Goal: Task Accomplishment & Management: Complete application form

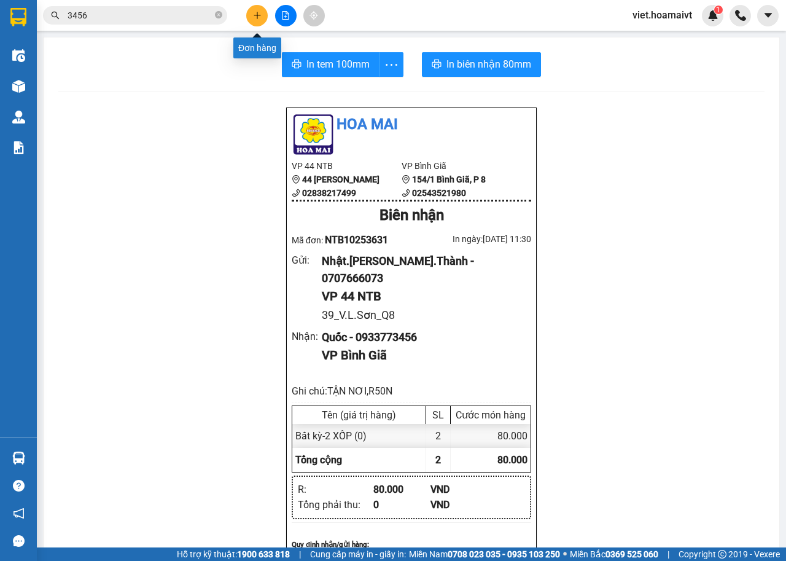
click at [263, 15] on button at bounding box center [257, 16] width 22 height 22
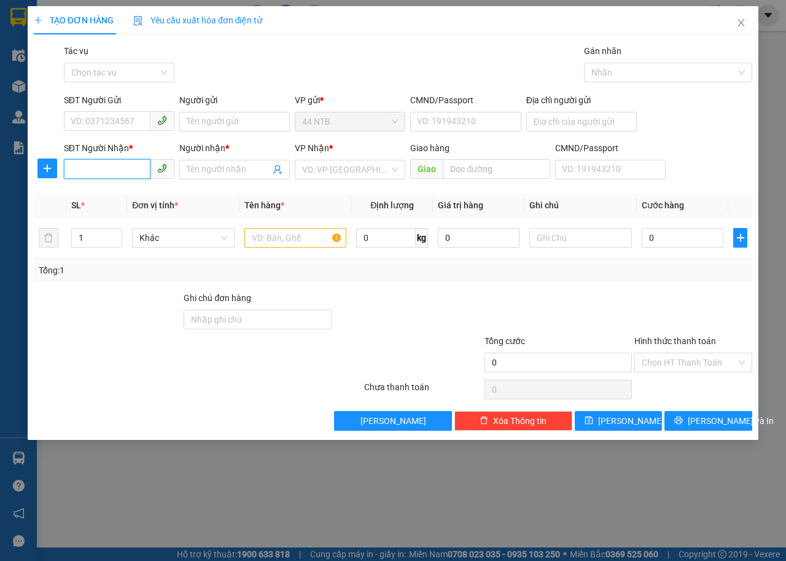
click at [111, 165] on input "SĐT Người Nhận *" at bounding box center [107, 169] width 87 height 20
click at [111, 165] on input "0988" at bounding box center [107, 169] width 87 height 20
click at [158, 167] on icon "phone" at bounding box center [162, 168] width 10 height 10
type input "0988818000"
click at [242, 167] on input "Người nhận *" at bounding box center [229, 170] width 84 height 14
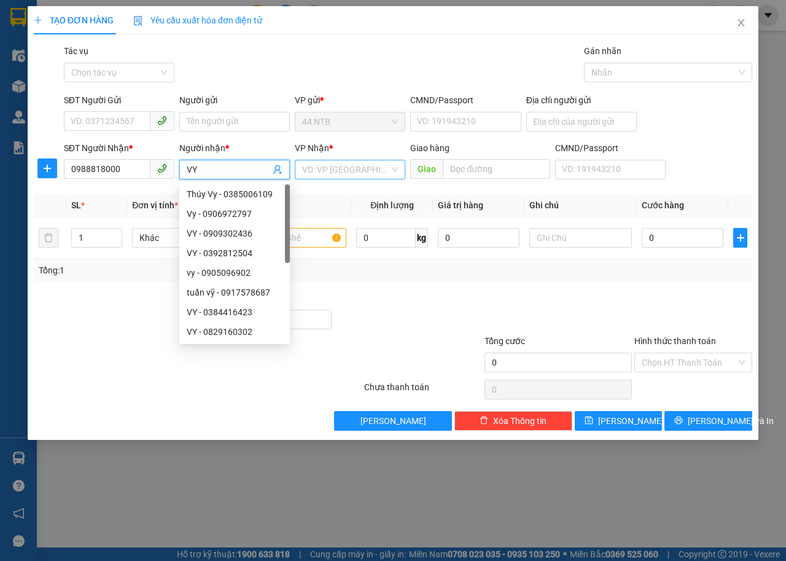
type input "VY"
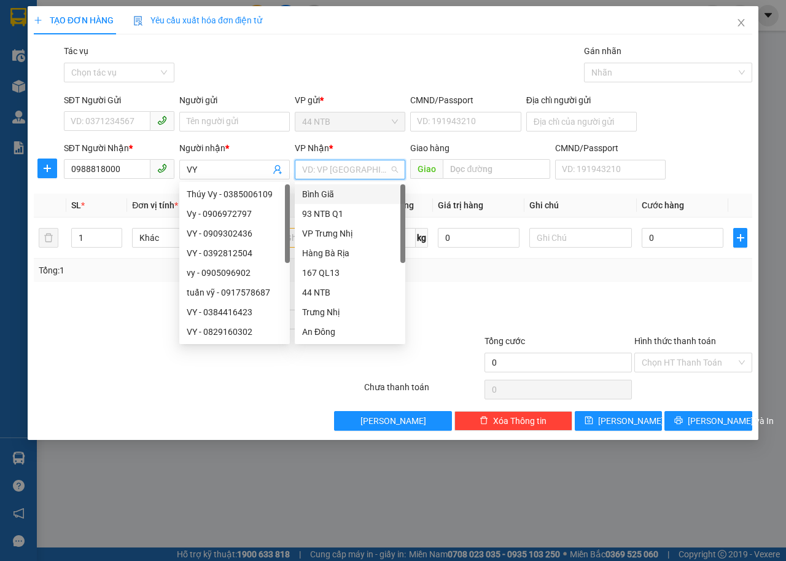
click at [365, 166] on input "search" at bounding box center [345, 169] width 87 height 18
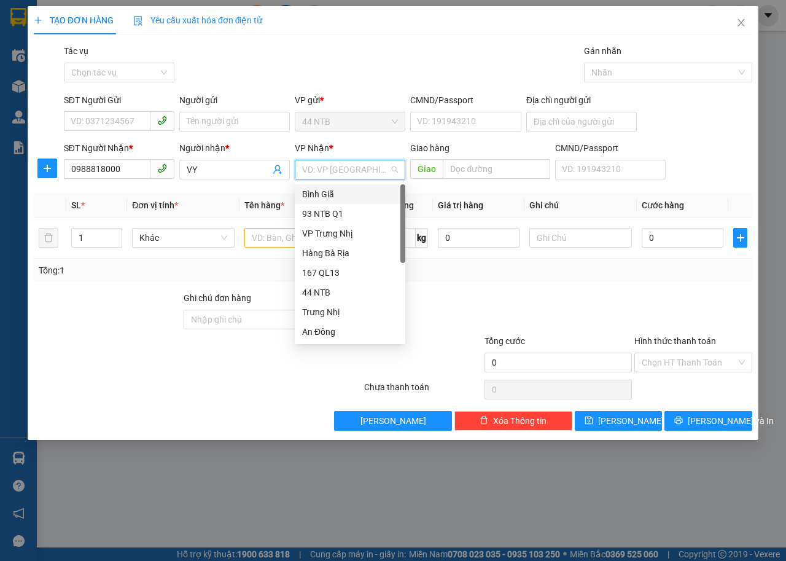
click at [334, 191] on div "Bình Giã" at bounding box center [350, 194] width 96 height 14
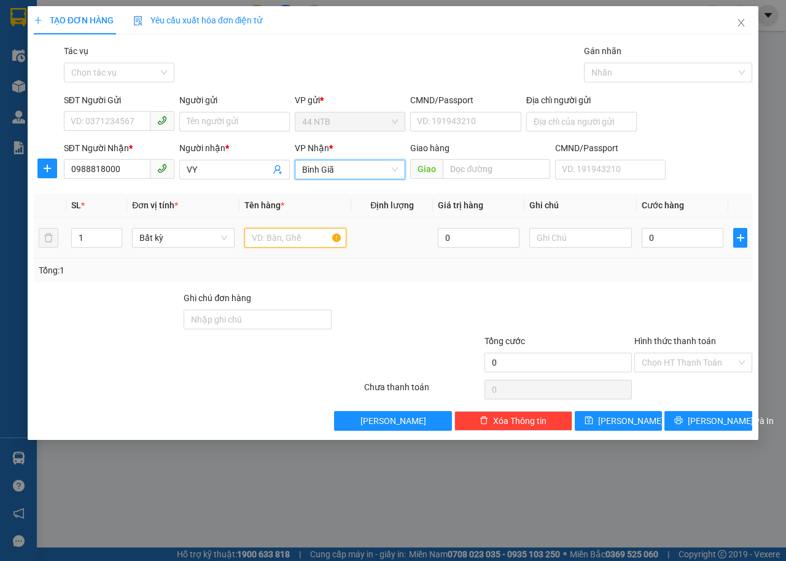
click at [286, 237] on input "text" at bounding box center [296, 238] width 103 height 20
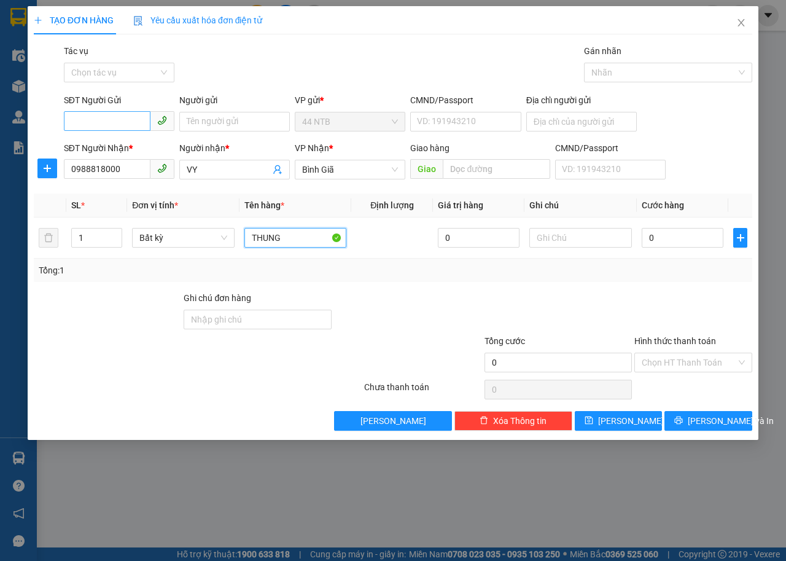
type input "THUNG"
click at [103, 123] on input "SĐT Người Gửi" at bounding box center [107, 121] width 87 height 20
click at [108, 119] on input "SĐT Người Gửi" at bounding box center [107, 121] width 87 height 20
click at [96, 169] on input "0988818000" at bounding box center [107, 169] width 87 height 20
click at [98, 168] on input "0988818000" at bounding box center [107, 169] width 87 height 20
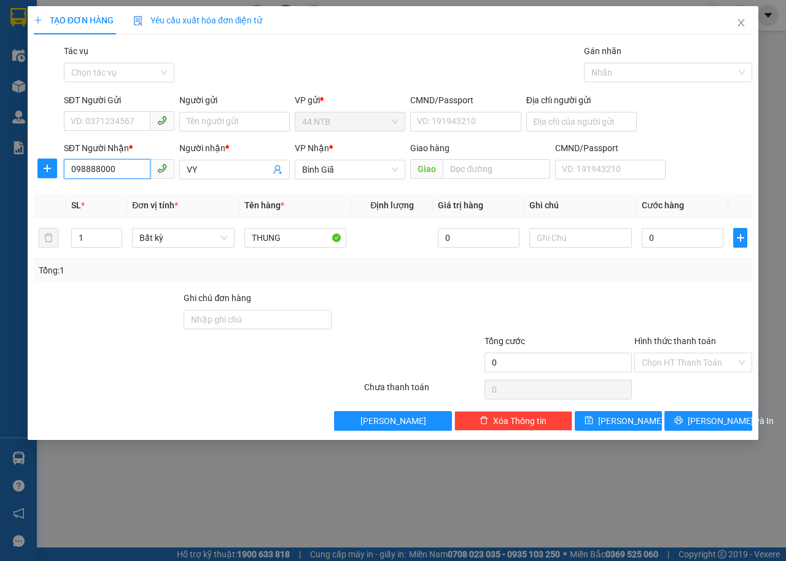
click at [98, 168] on input "098888000" at bounding box center [107, 169] width 87 height 20
type input "0988888000"
click at [143, 191] on div "0988888000 - VI 112 LHP" at bounding box center [120, 194] width 98 height 14
type input "VI 112 LHP"
type input "0988888000"
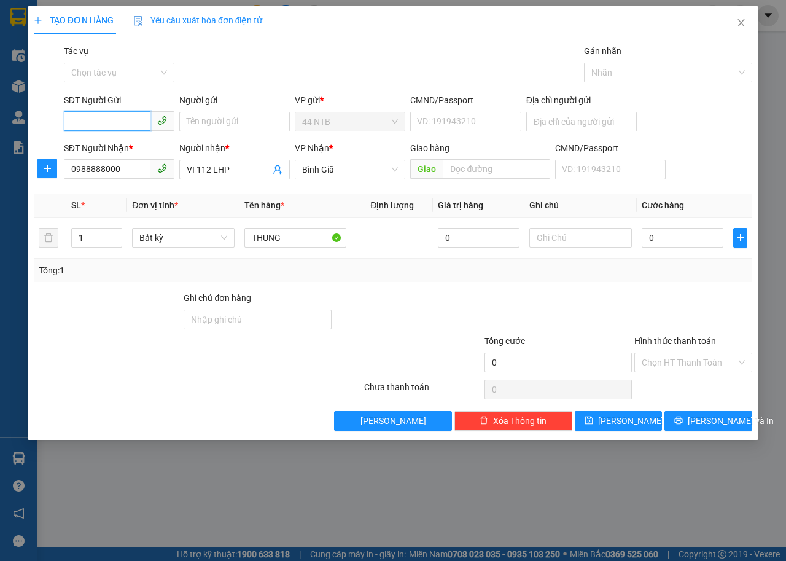
click at [109, 120] on input "SĐT Người Gửi" at bounding box center [107, 121] width 87 height 20
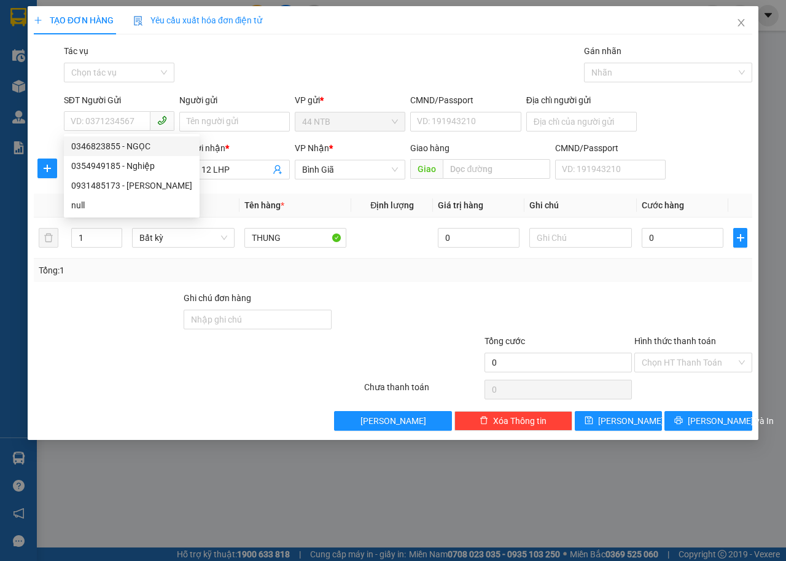
drag, startPoint x: 348, startPoint y: 41, endPoint x: 323, endPoint y: 82, distance: 48.3
click at [349, 41] on div "TẠO ĐƠN HÀNG Yêu cầu xuất hóa đơn điện tử Transit Pickup Surcharge Ids Transit …" at bounding box center [393, 218] width 719 height 425
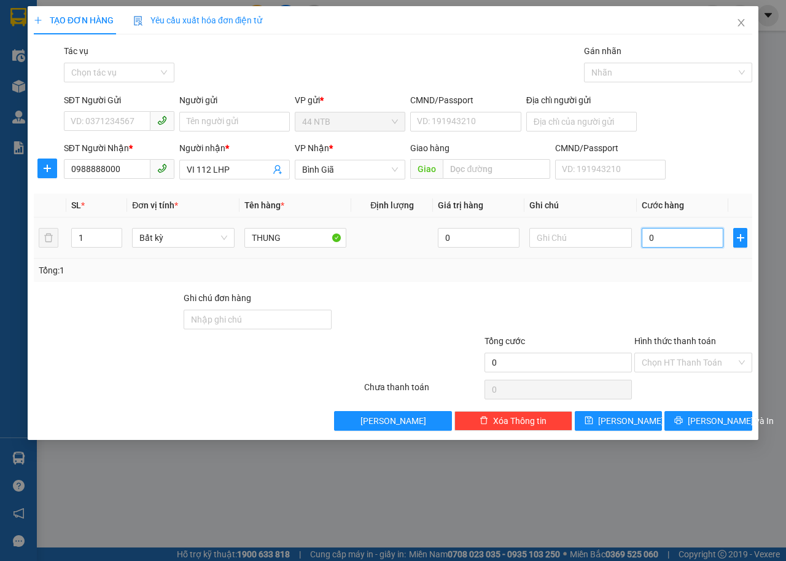
click at [684, 240] on input "0" at bounding box center [683, 238] width 82 height 20
type input "04"
type input "4"
type input "040"
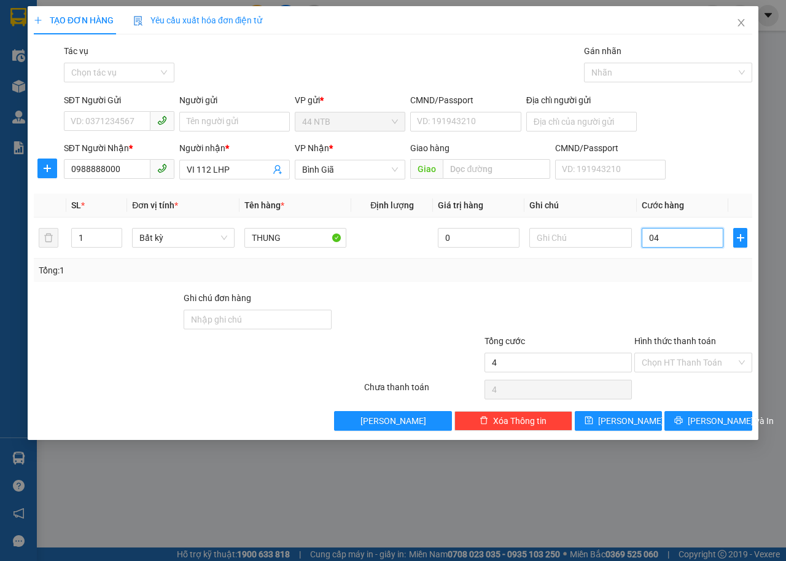
type input "40"
type input "40.000"
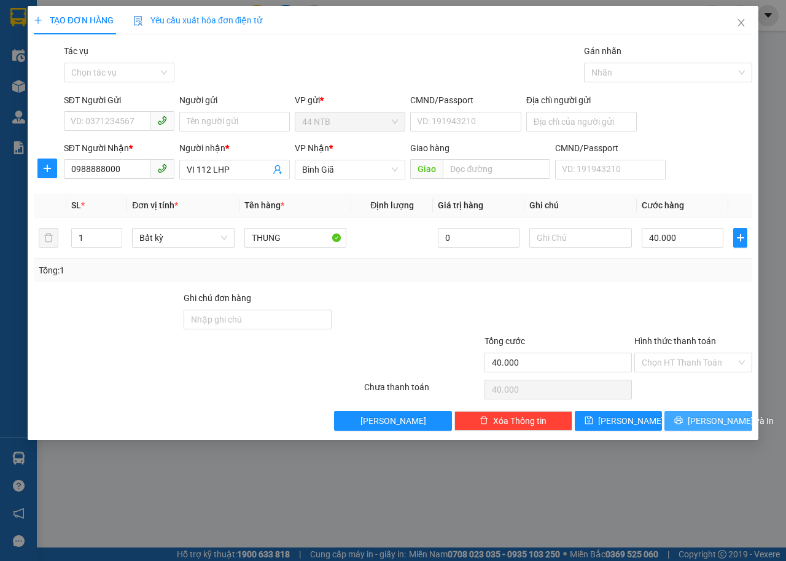
click at [711, 418] on span "[PERSON_NAME] và In" at bounding box center [731, 421] width 86 height 14
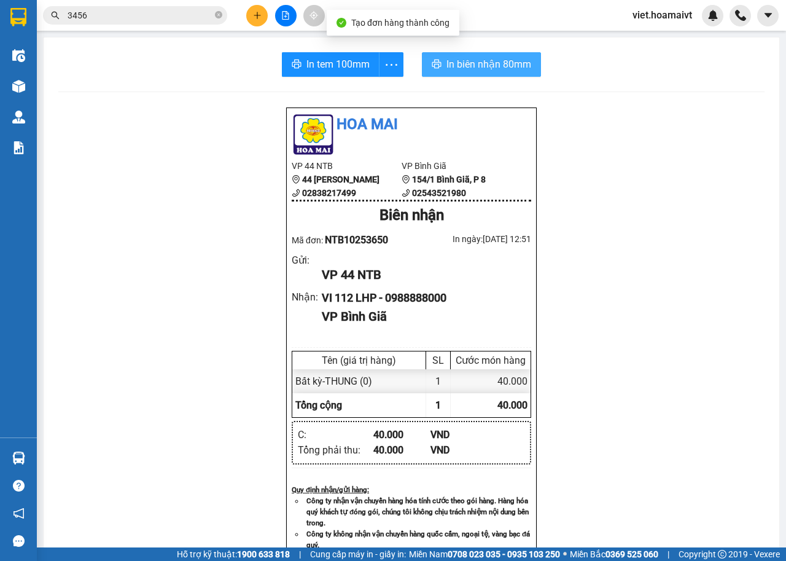
click at [466, 58] on span "In biên nhận 80mm" at bounding box center [489, 64] width 85 height 15
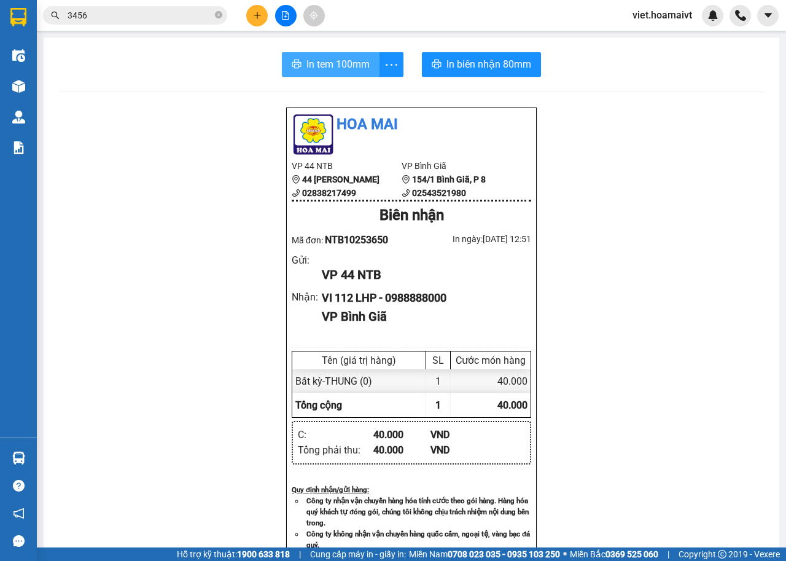
click at [347, 61] on span "In tem 100mm" at bounding box center [338, 64] width 63 height 15
click at [261, 20] on button at bounding box center [257, 16] width 22 height 22
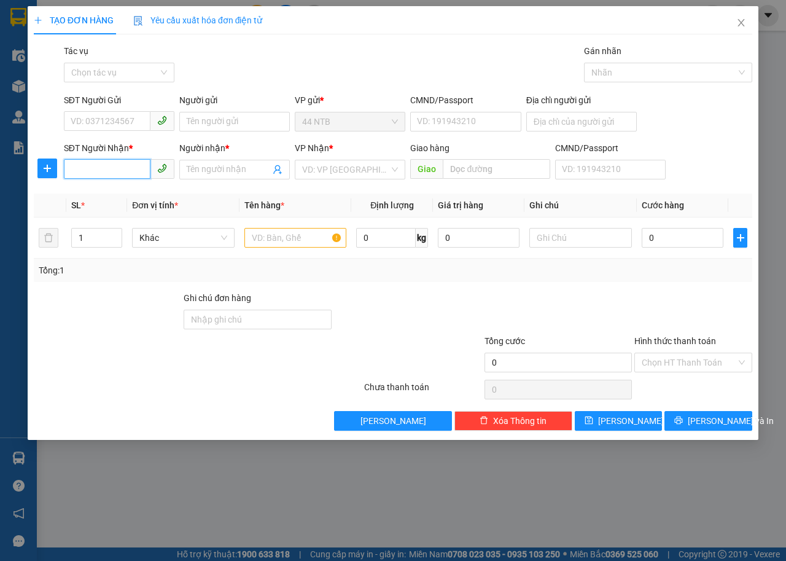
click at [119, 170] on input "SĐT Người Nhận *" at bounding box center [107, 169] width 87 height 20
drag, startPoint x: 132, startPoint y: 190, endPoint x: 215, endPoint y: 176, distance: 84.2
click at [140, 190] on div "0907752248 - Duyên" at bounding box center [119, 194] width 96 height 14
type input "0907752248"
type input "Duyên"
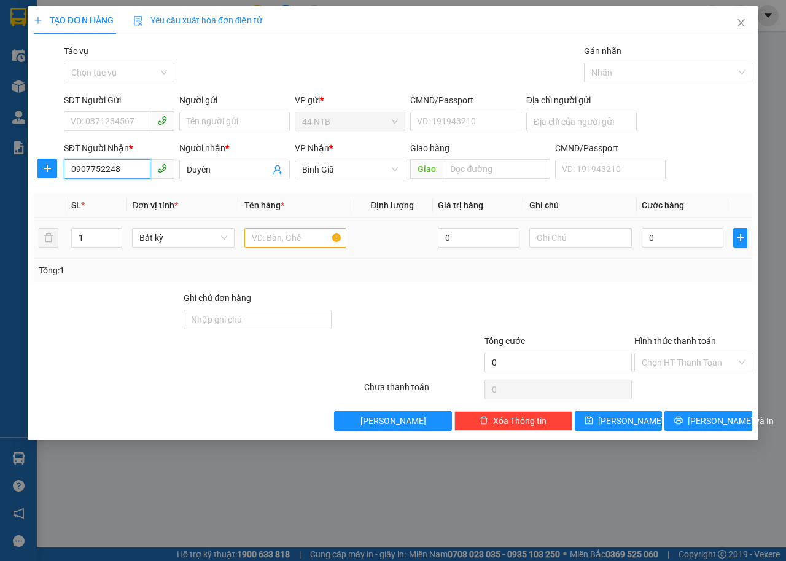
type input "0907752248"
click at [290, 239] on input "text" at bounding box center [296, 238] width 103 height 20
type input "THUNG"
click at [654, 235] on input "0" at bounding box center [683, 238] width 82 height 20
type input "5"
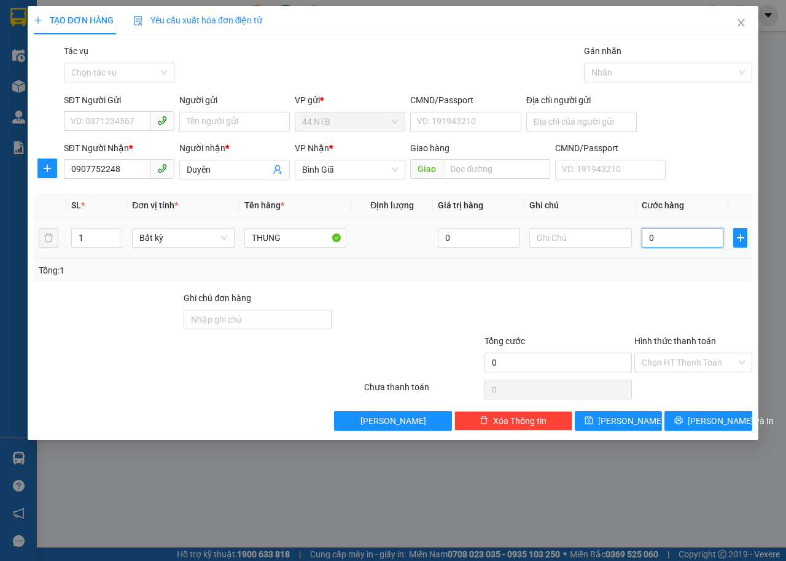
type input "5"
type input "50"
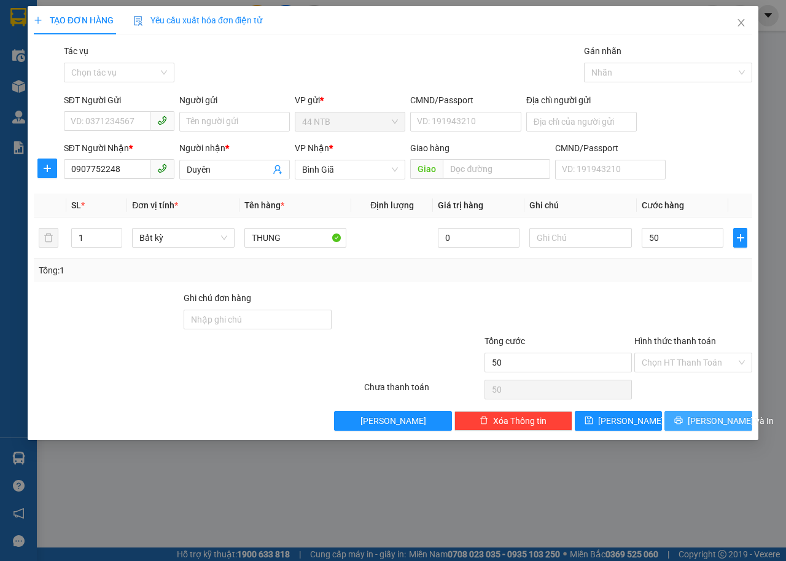
type input "50.000"
drag, startPoint x: 705, startPoint y: 423, endPoint x: 641, endPoint y: 356, distance: 92.6
click at [705, 422] on span "[PERSON_NAME] và In" at bounding box center [731, 421] width 86 height 14
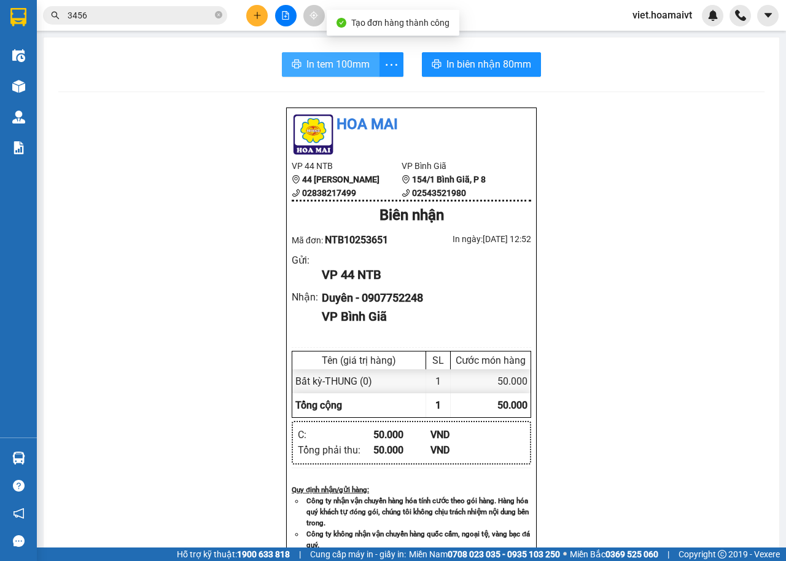
click at [329, 61] on span "In tem 100mm" at bounding box center [338, 64] width 63 height 15
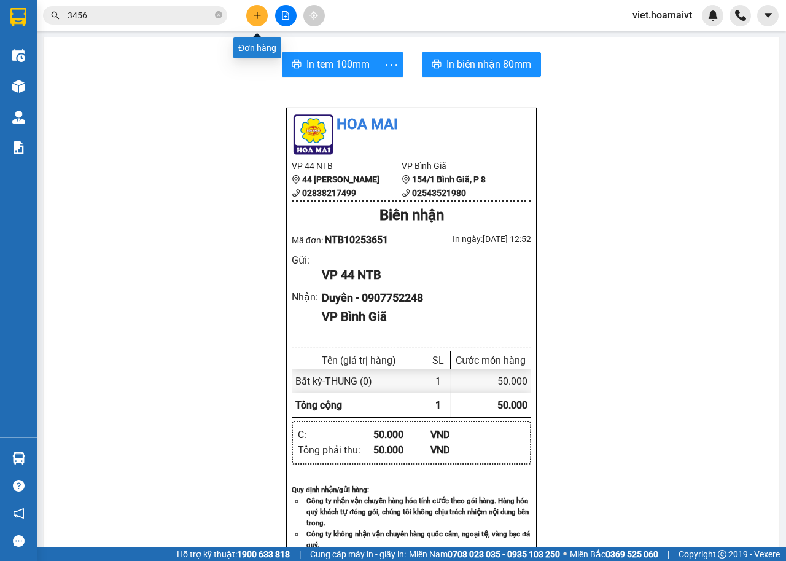
click at [255, 23] on button at bounding box center [257, 16] width 22 height 22
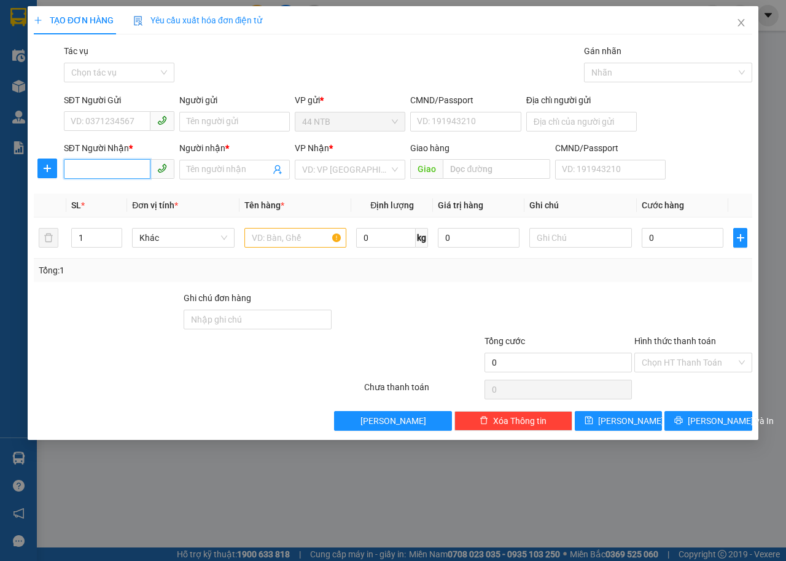
click at [103, 173] on input "SĐT Người Nhận *" at bounding box center [107, 169] width 87 height 20
type input "0828539568"
click at [128, 191] on div "0828539568 - TẠC" at bounding box center [119, 194] width 96 height 14
type input "TẠC"
type input "0828539568"
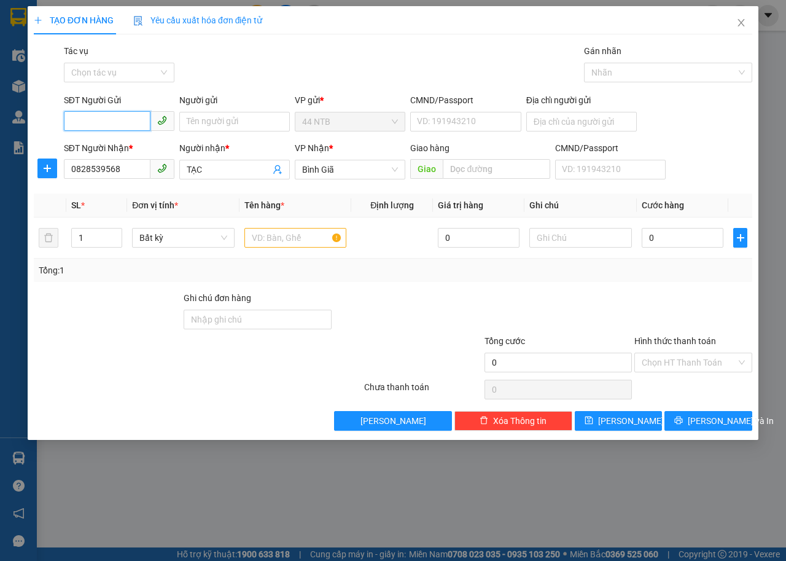
click at [100, 120] on input "SĐT Người Gửi" at bounding box center [107, 121] width 87 height 20
type input "0903329124"
click at [109, 145] on div "0903329124 - Duyên" at bounding box center [119, 146] width 96 height 14
type input "Duyên"
type input "0903329124"
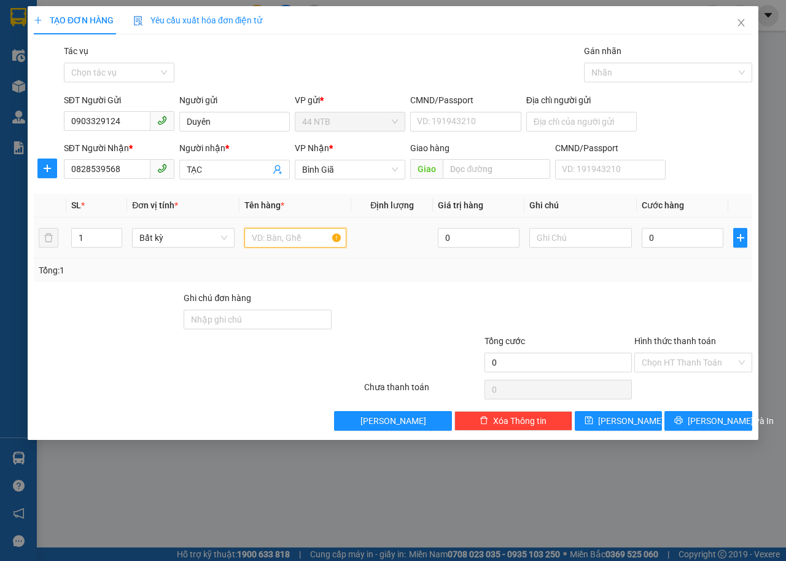
click at [296, 239] on input "text" at bounding box center [296, 238] width 103 height 20
type input "XOP TP"
click at [659, 236] on input "0" at bounding box center [683, 238] width 82 height 20
type input "4"
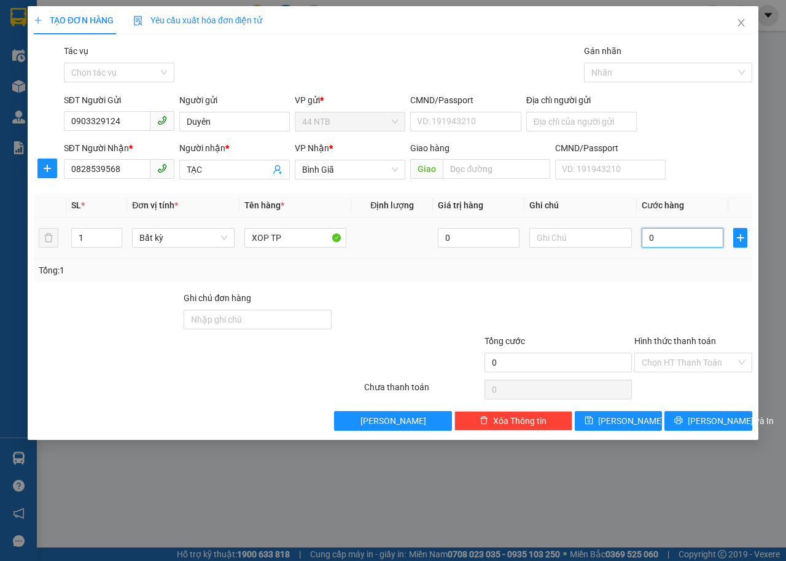
type input "4"
type input "40"
type input "40.000"
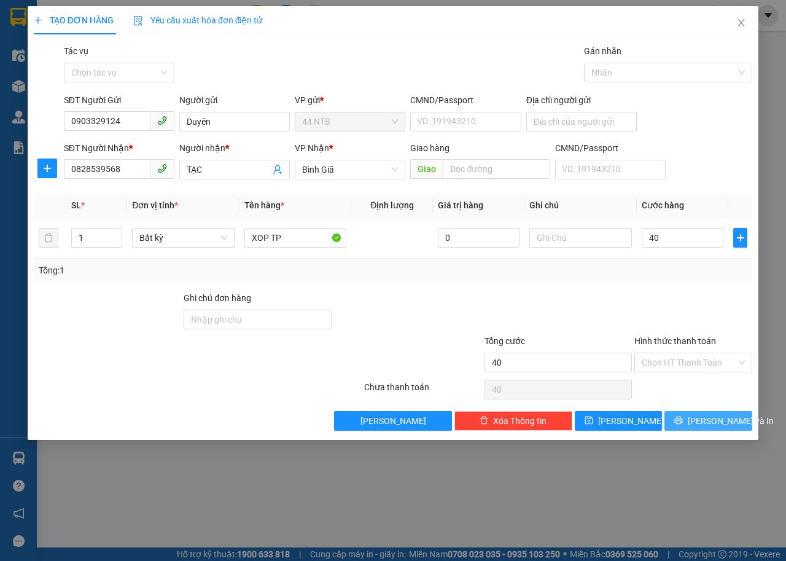
type input "40.000"
click at [713, 417] on span "[PERSON_NAME] và In" at bounding box center [731, 421] width 86 height 14
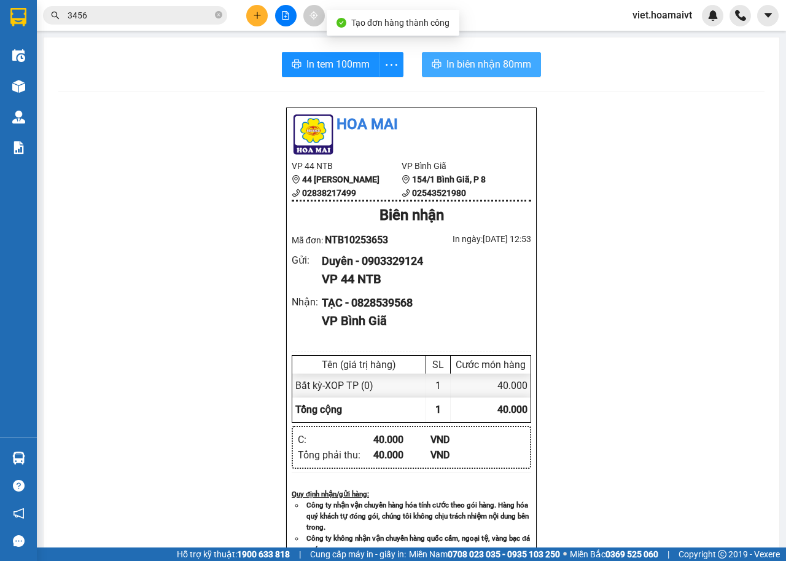
click at [461, 67] on span "In biên nhận 80mm" at bounding box center [489, 64] width 85 height 15
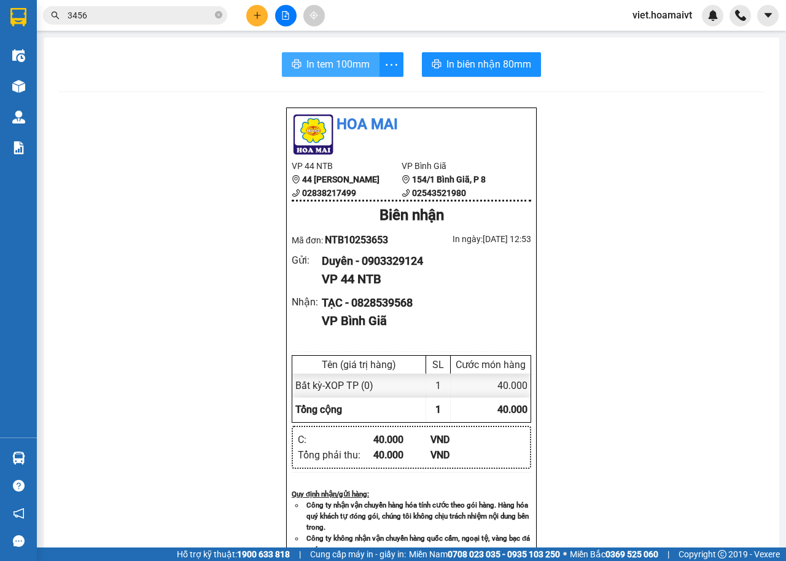
click at [323, 69] on span "In tem 100mm" at bounding box center [338, 64] width 63 height 15
click at [246, 15] on button at bounding box center [257, 16] width 22 height 22
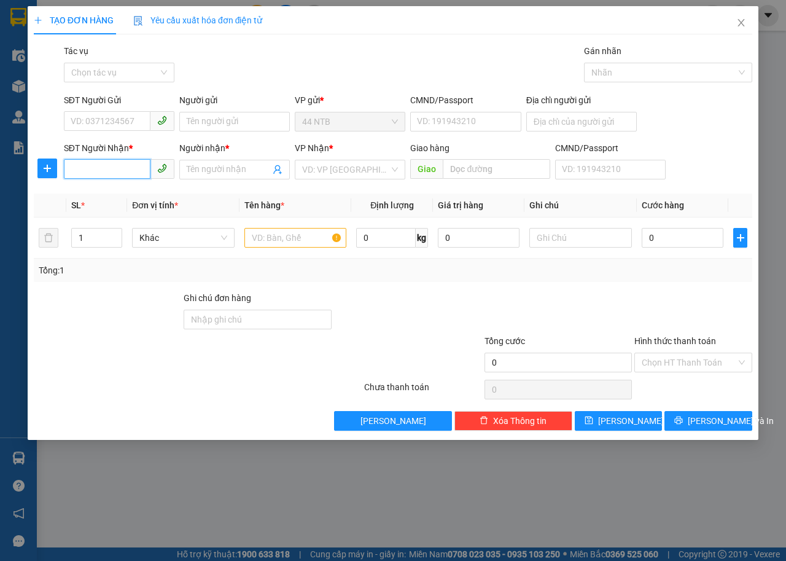
click at [119, 177] on input "SĐT Người Nhận *" at bounding box center [107, 169] width 87 height 20
type input "8526"
click at [110, 196] on div "0985328526 - THẢO" at bounding box center [119, 194] width 96 height 14
type input "508/5 CMT8"
type input "0985328526"
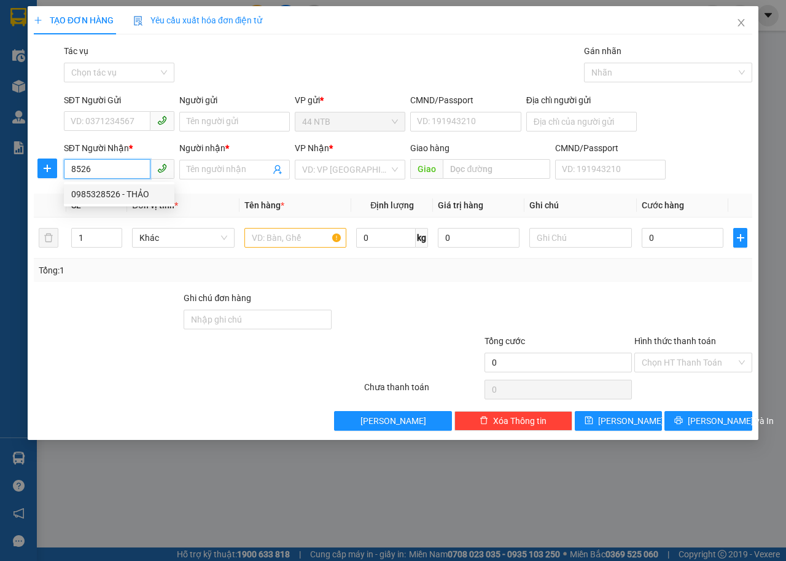
type input "THẢO"
type input "[PERSON_NAME]"
click at [112, 163] on input "0985328526" at bounding box center [107, 169] width 87 height 20
click at [133, 168] on input "0985328526" at bounding box center [107, 169] width 87 height 20
type input "0"
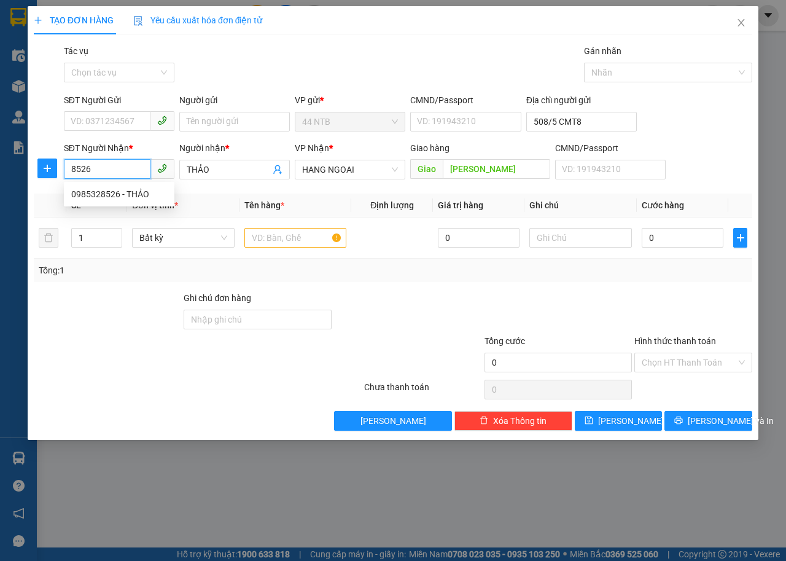
click at [68, 168] on input "8526" at bounding box center [107, 169] width 87 height 20
type input "8526"
click at [106, 123] on input "SĐT Người Gửi" at bounding box center [107, 121] width 87 height 20
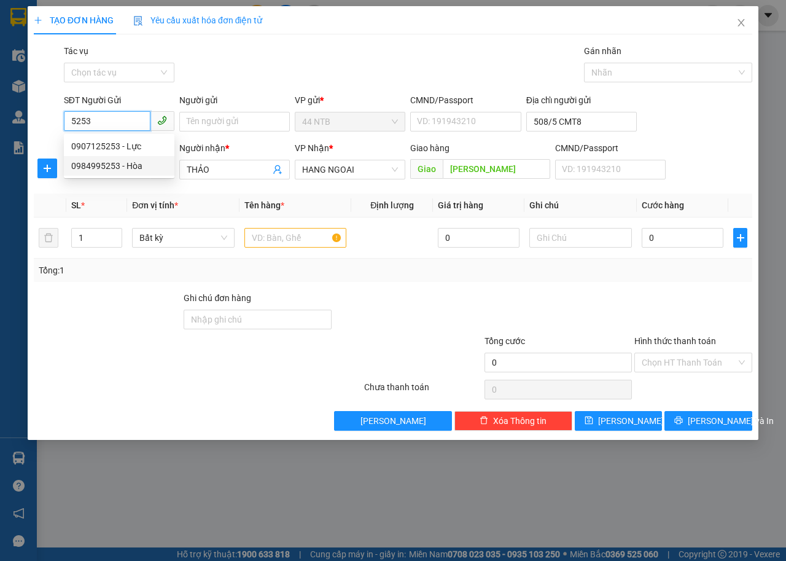
click at [121, 160] on div "0984995253 - Hòa" at bounding box center [119, 166] width 96 height 14
type input "0984995253"
type input "Hòa"
type input "084087000462"
type input "0984995253"
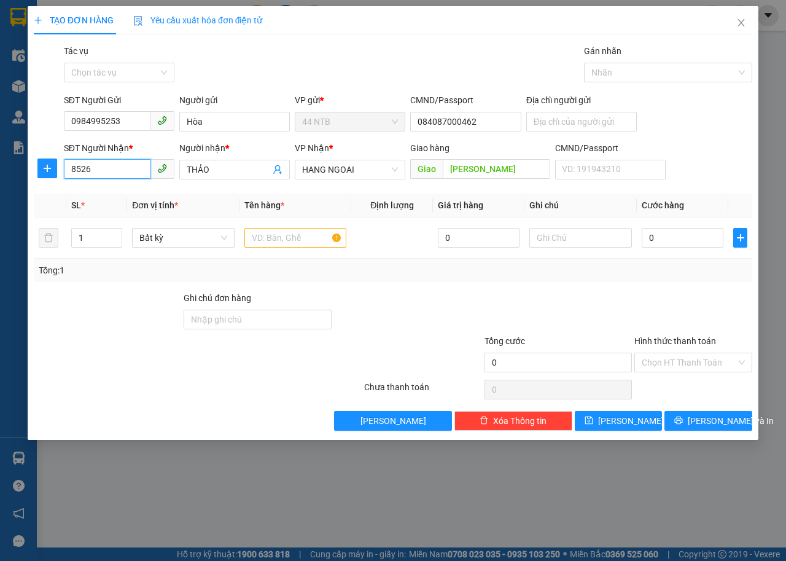
click at [125, 171] on input "8526" at bounding box center [107, 169] width 87 height 20
type input "8"
click at [147, 232] on div "0909285826 - Vạn Hỷ" at bounding box center [119, 234] width 96 height 14
type input "0909285826"
type input "Vạn Hỷ"
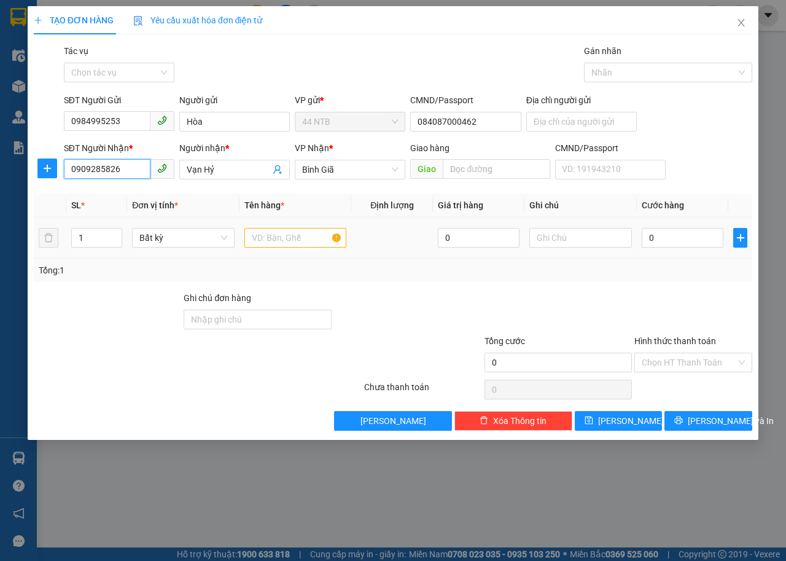
type input "0909285826"
click at [288, 243] on input "text" at bounding box center [296, 238] width 103 height 20
type input "XOP"
click at [671, 235] on input "0" at bounding box center [683, 238] width 82 height 20
type input "6"
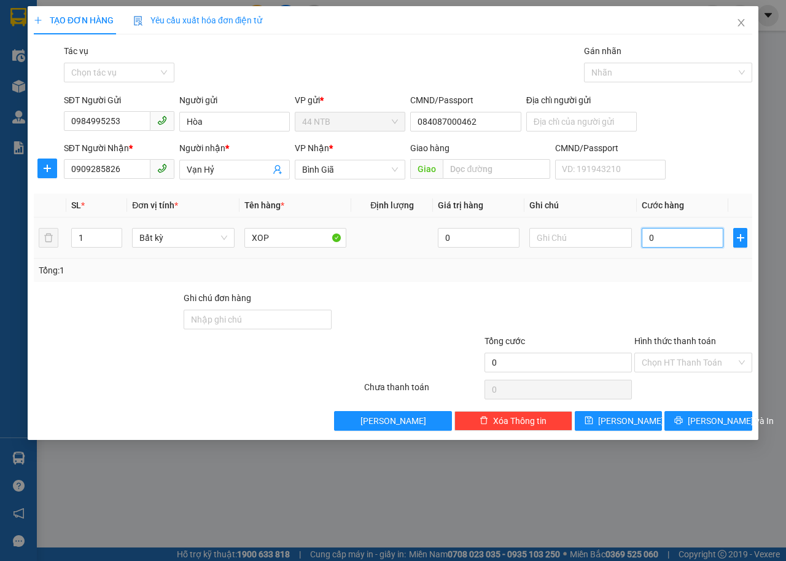
type input "6"
type input "60"
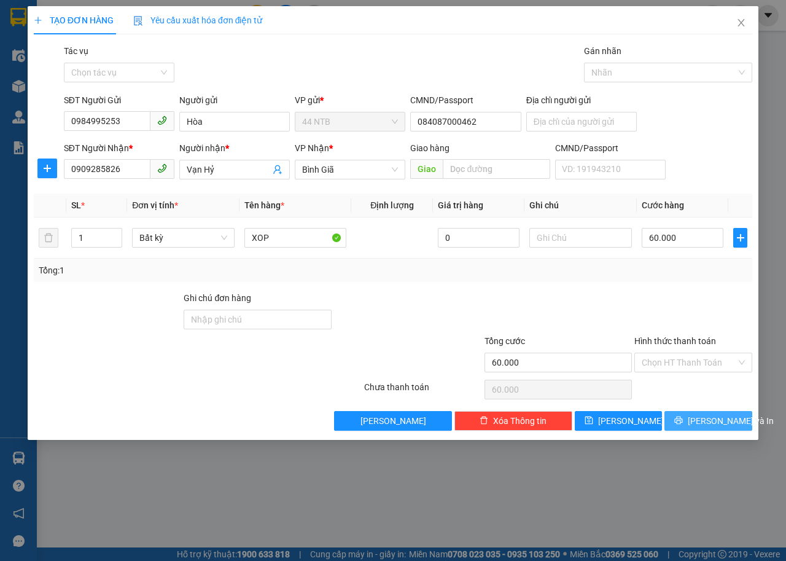
click at [731, 421] on span "[PERSON_NAME] và In" at bounding box center [731, 421] width 86 height 14
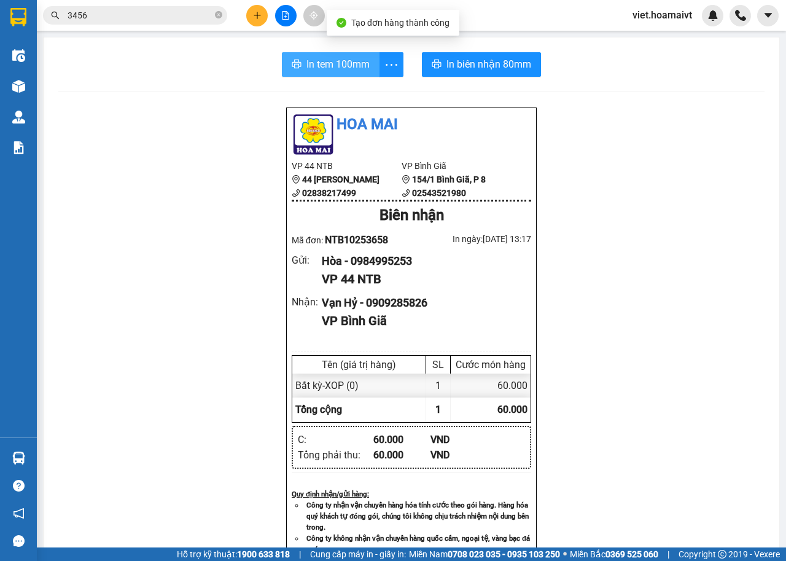
click at [327, 65] on span "In tem 100mm" at bounding box center [338, 64] width 63 height 15
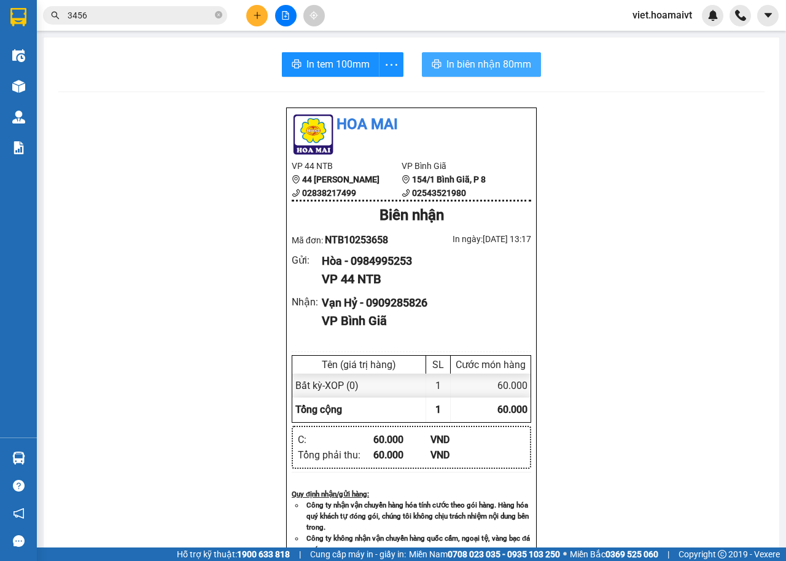
click at [469, 68] on span "In biên nhận 80mm" at bounding box center [489, 64] width 85 height 15
